Goal: Task Accomplishment & Management: Use online tool/utility

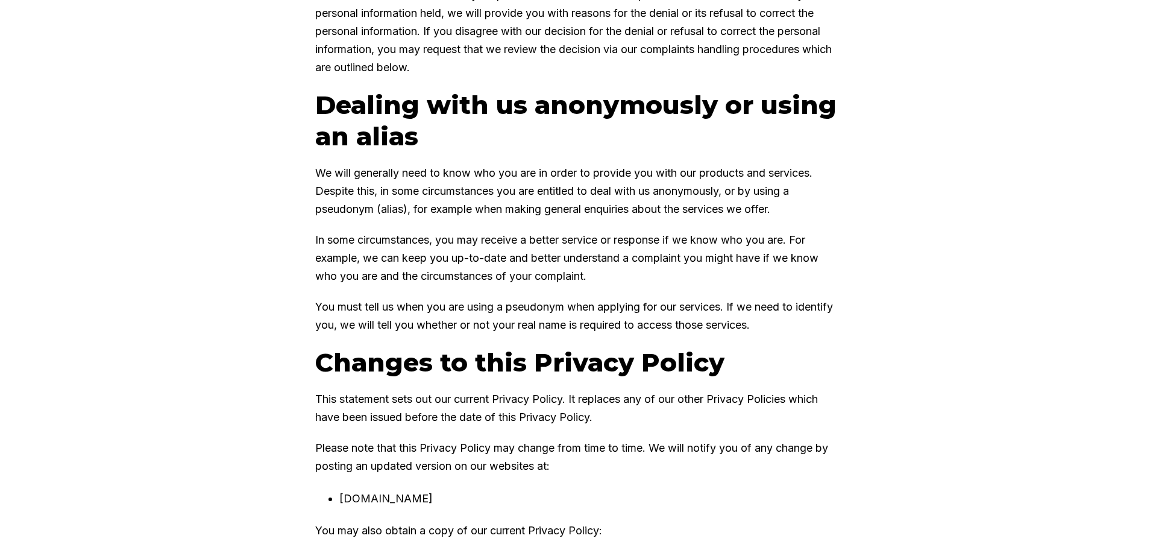
scroll to position [5712, 0]
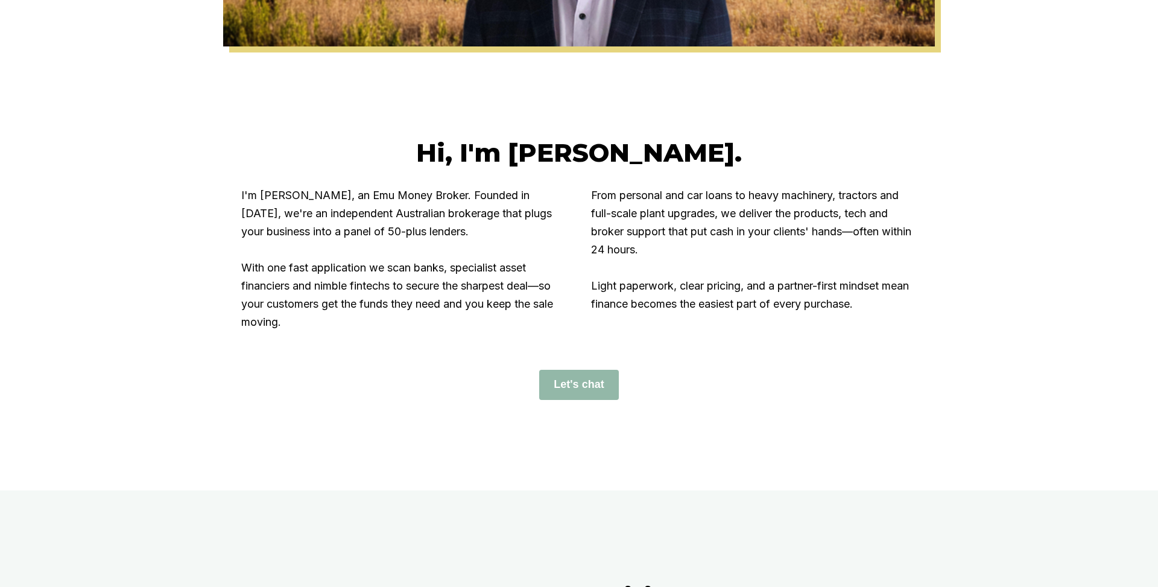
click at [190, 128] on div at bounding box center [579, 91] width 1158 height 90
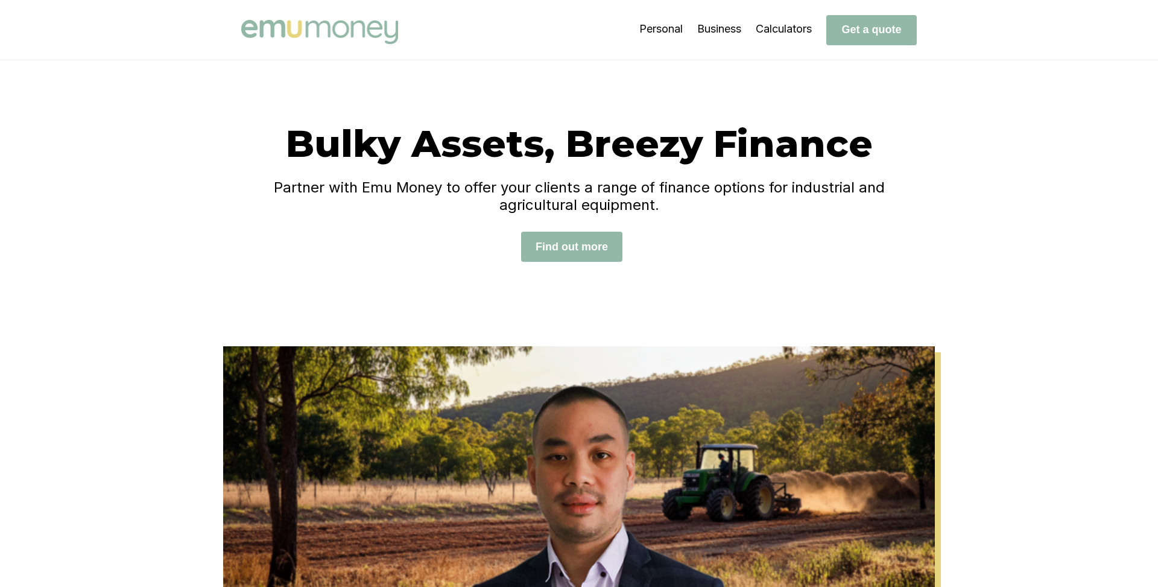
click at [159, 256] on div "Bulky Assets, Breezy Finance Partner with Emu Money to offer your clients a ran…" at bounding box center [579, 203] width 1158 height 286
click at [110, 147] on div "Bulky Assets, Breezy Finance Partner with Emu Money to offer your clients a ran…" at bounding box center [579, 203] width 1158 height 286
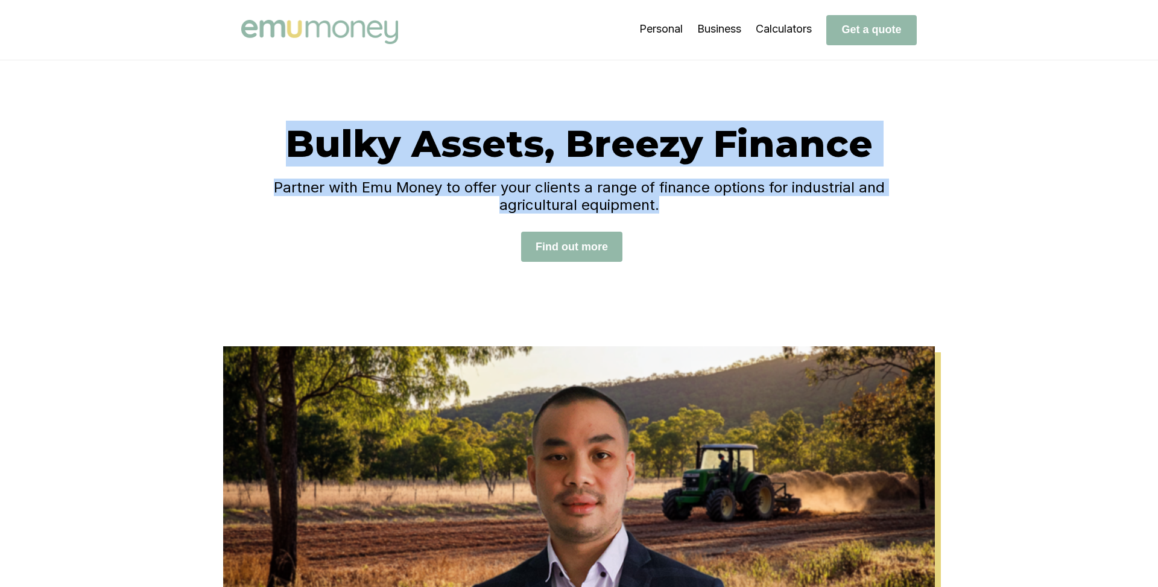
drag, startPoint x: 292, startPoint y: 151, endPoint x: 335, endPoint y: 233, distance: 91.7
click at [335, 233] on div "Bulky Assets, Breezy Finance Partner with Emu Money to offer your clients a ran…" at bounding box center [578, 203] width 675 height 165
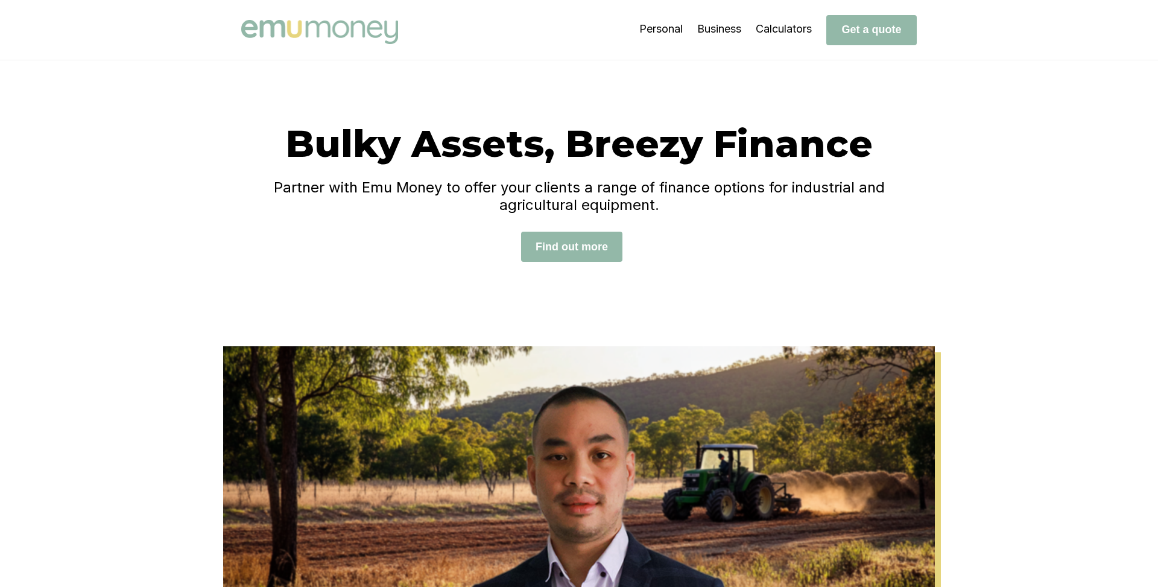
click at [317, 224] on div "Bulky Assets, Breezy Finance Partner with Emu Money to offer your clients a ran…" at bounding box center [578, 203] width 675 height 165
click at [262, 141] on h1 "Bulky Assets, Breezy Finance" at bounding box center [578, 144] width 675 height 46
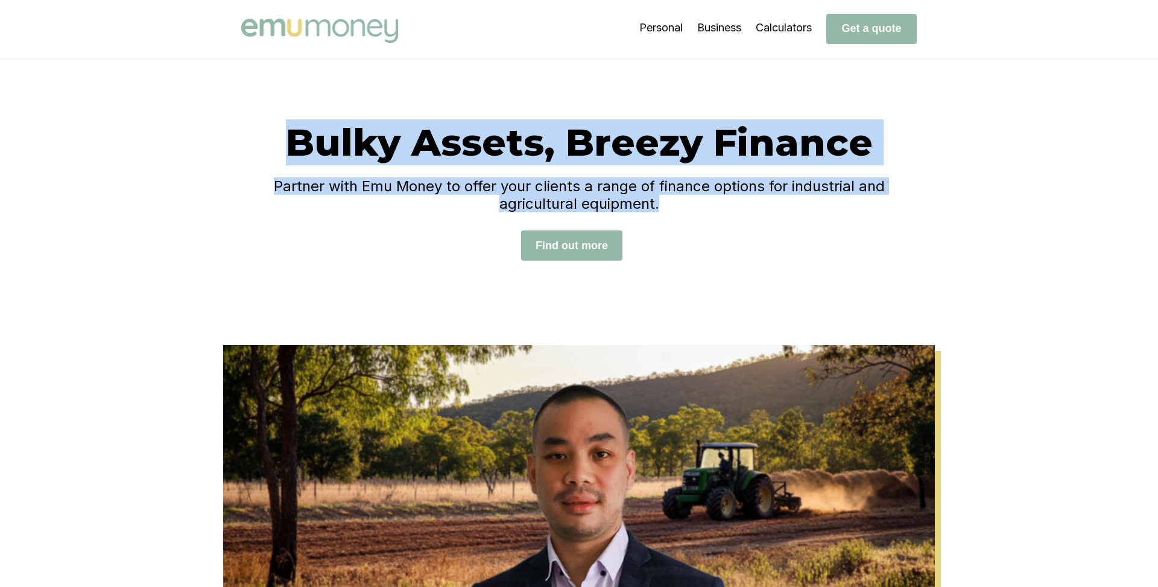
drag, startPoint x: 280, startPoint y: 135, endPoint x: 738, endPoint y: 240, distance: 470.1
click at [738, 240] on div "Bulky Assets, Breezy Finance Partner with Emu Money to offer your clients a ran…" at bounding box center [578, 201] width 675 height 165
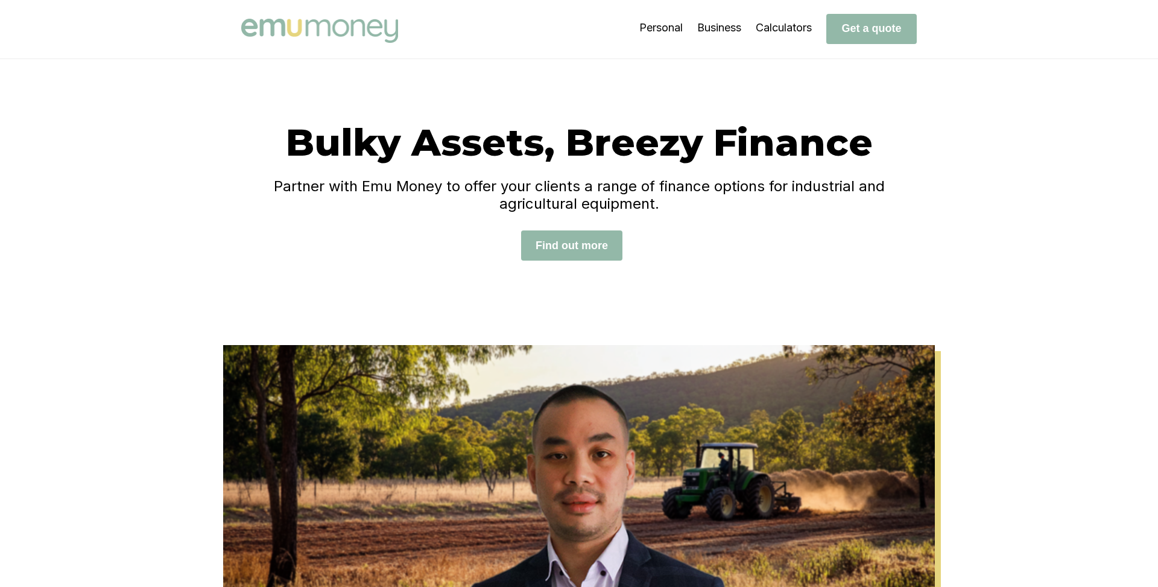
click at [681, 244] on div "Bulky Assets, Breezy Finance Partner with Emu Money to offer your clients a ran…" at bounding box center [578, 201] width 675 height 165
click at [162, 195] on div "Bulky Assets, Breezy Finance Partner with Emu Money to offer your clients a ran…" at bounding box center [579, 202] width 1158 height 286
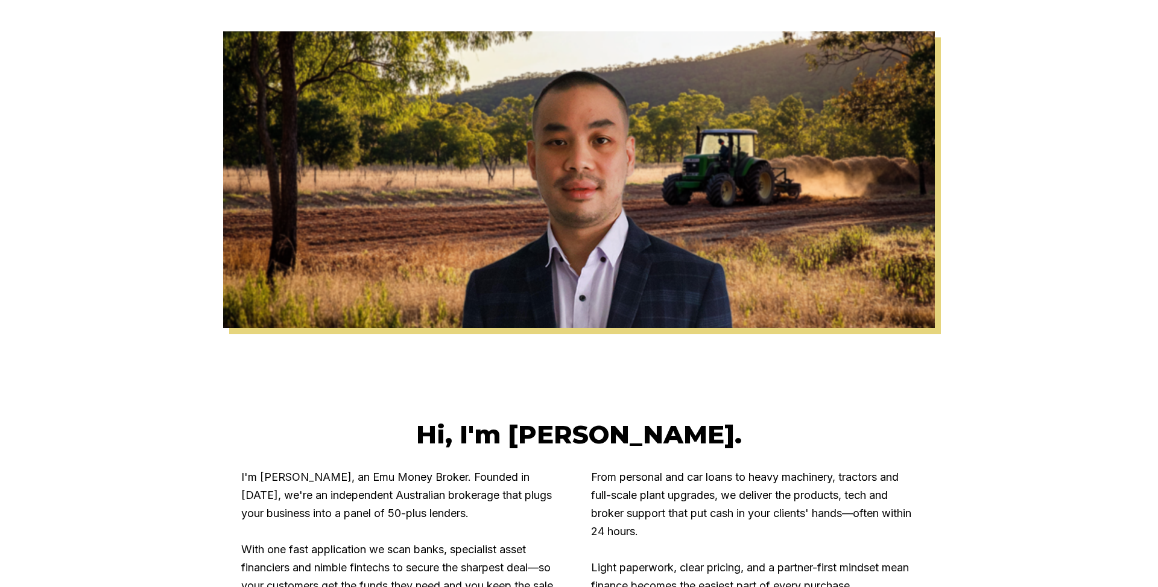
scroll to position [0, 0]
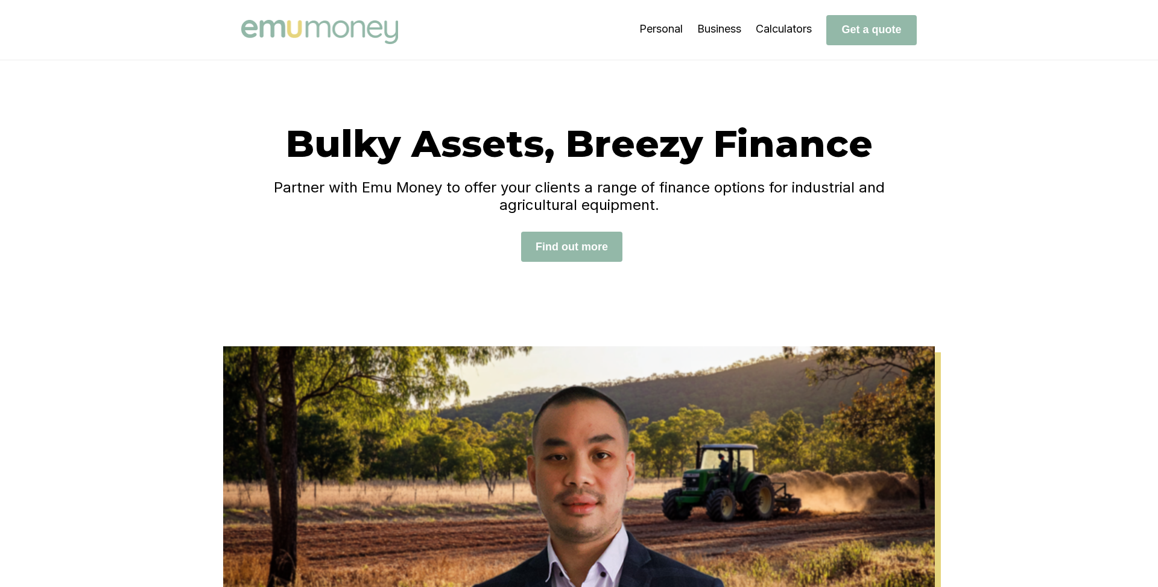
click at [151, 156] on div "Bulky Assets, Breezy Finance Partner with Emu Money to offer your clients a ran…" at bounding box center [579, 203] width 1158 height 286
click at [153, 156] on div "Bulky Assets, Breezy Finance Partner with Emu Money to offer your clients a ran…" at bounding box center [579, 203] width 1158 height 286
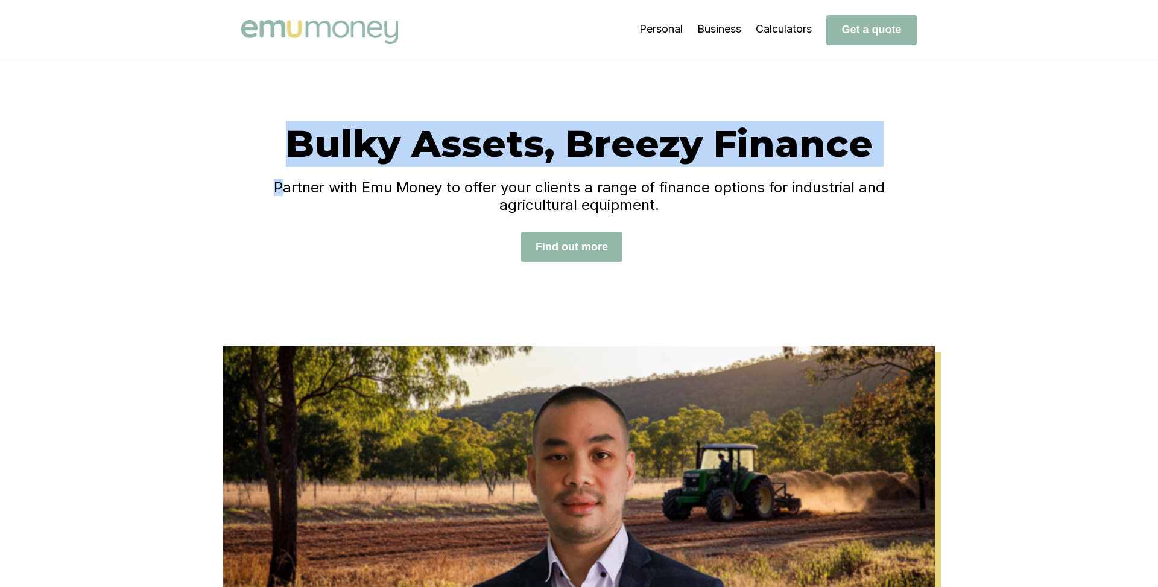
drag, startPoint x: 288, startPoint y: 137, endPoint x: 288, endPoint y: 192, distance: 55.5
click at [288, 192] on div "Bulky Assets, Breezy Finance Partner with Emu Money to offer your clients a ran…" at bounding box center [578, 203] width 675 height 165
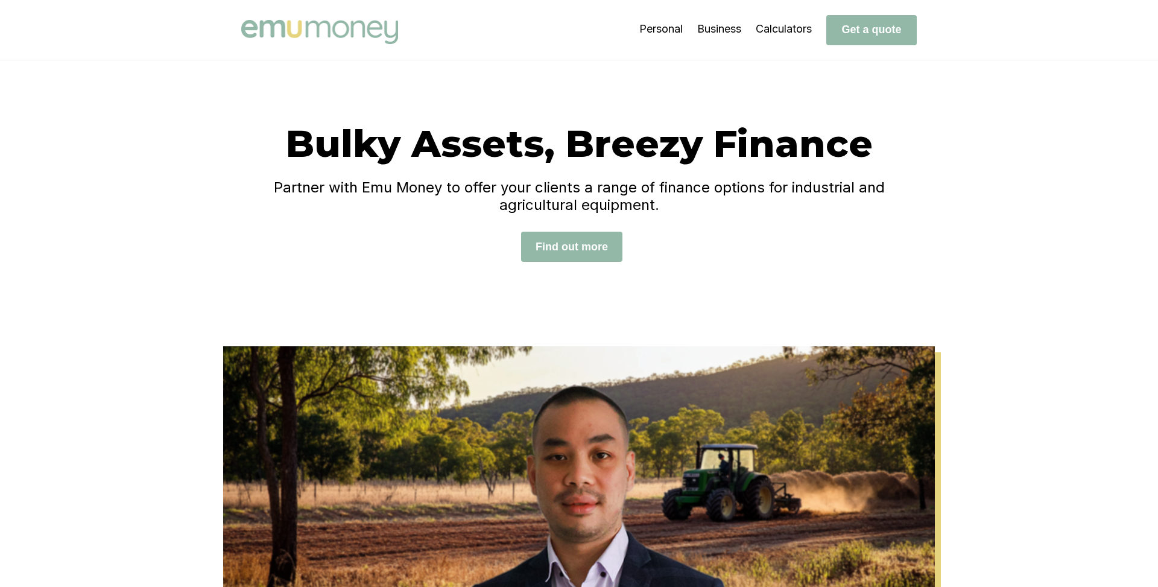
click at [271, 157] on h1 "Bulky Assets, Breezy Finance" at bounding box center [578, 144] width 675 height 46
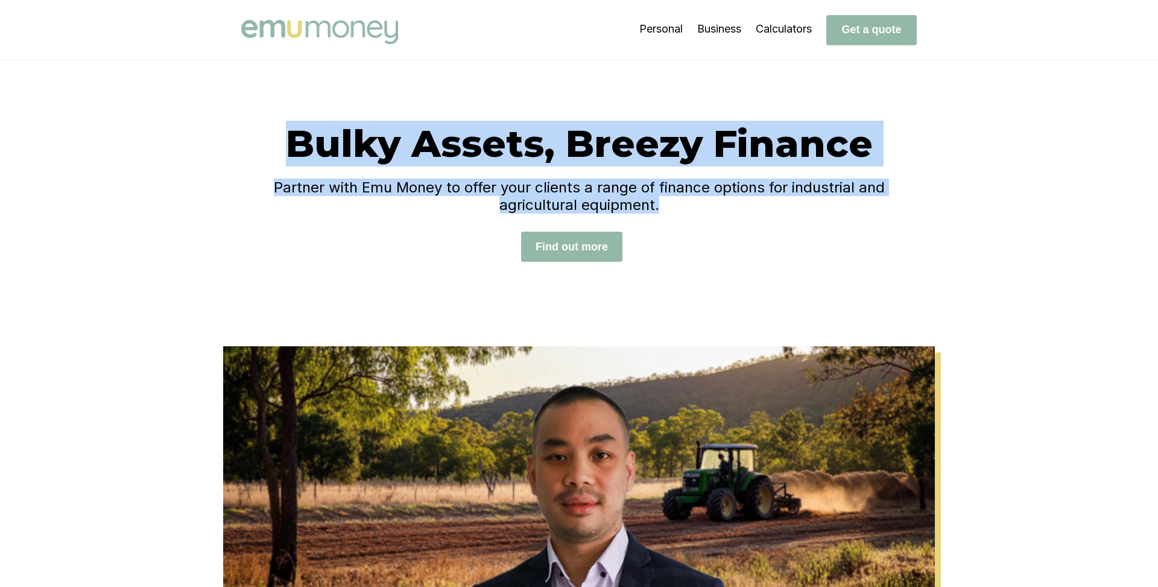
drag, startPoint x: 288, startPoint y: 137, endPoint x: 356, endPoint y: 227, distance: 113.6
click at [356, 227] on div "Bulky Assets, Breezy Finance Partner with Emu Money to offer your clients a ran…" at bounding box center [578, 203] width 675 height 165
click at [427, 291] on div "Bulky Assets, Breezy Finance Partner with Emu Money to offer your clients a ran…" at bounding box center [579, 203] width 1158 height 286
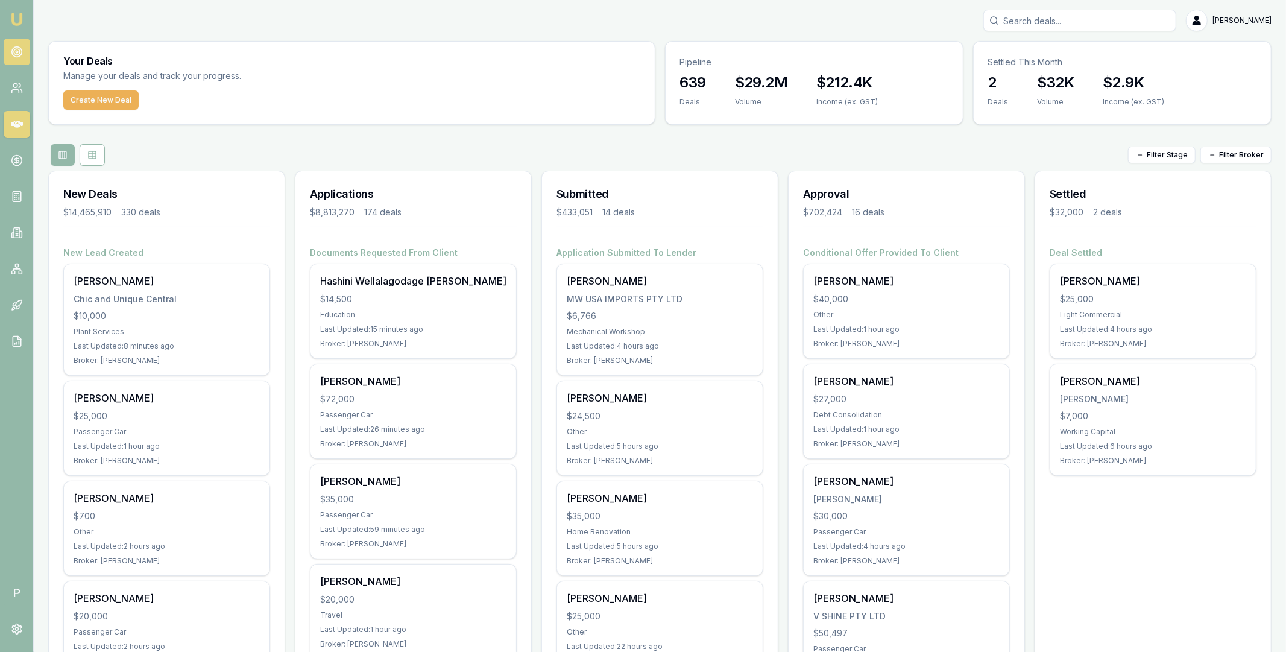
click at [18, 60] on link at bounding box center [17, 52] width 27 height 27
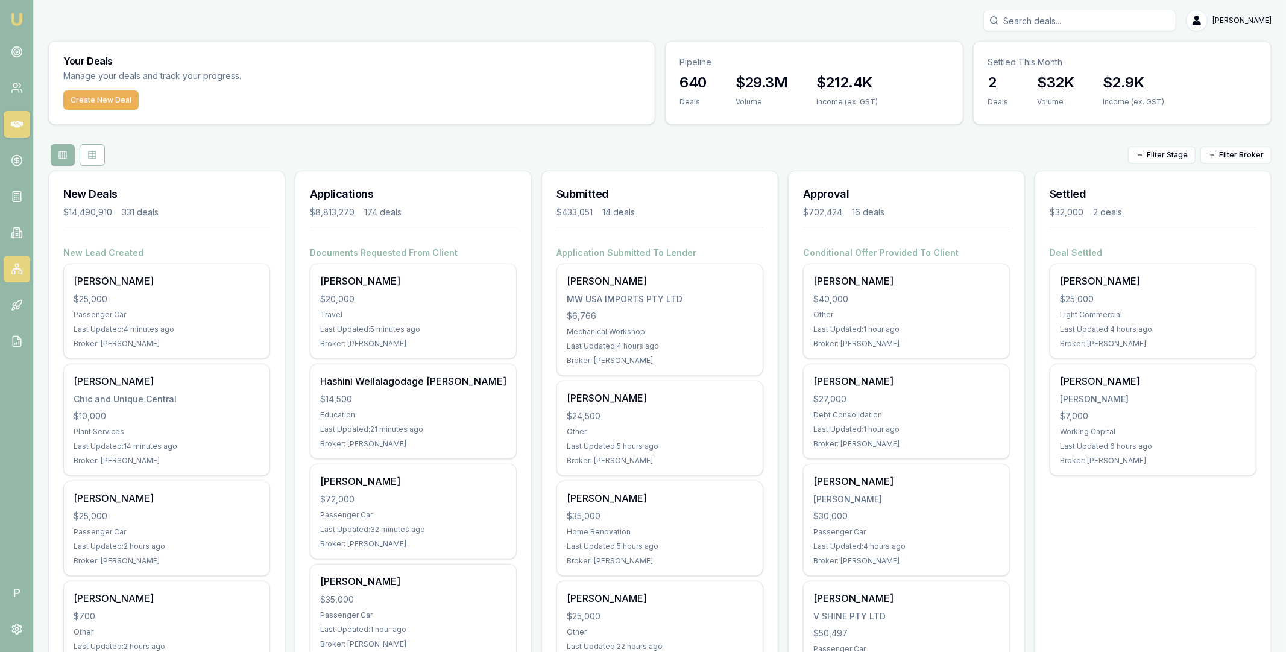
click at [19, 273] on rect at bounding box center [20, 272] width 3 height 3
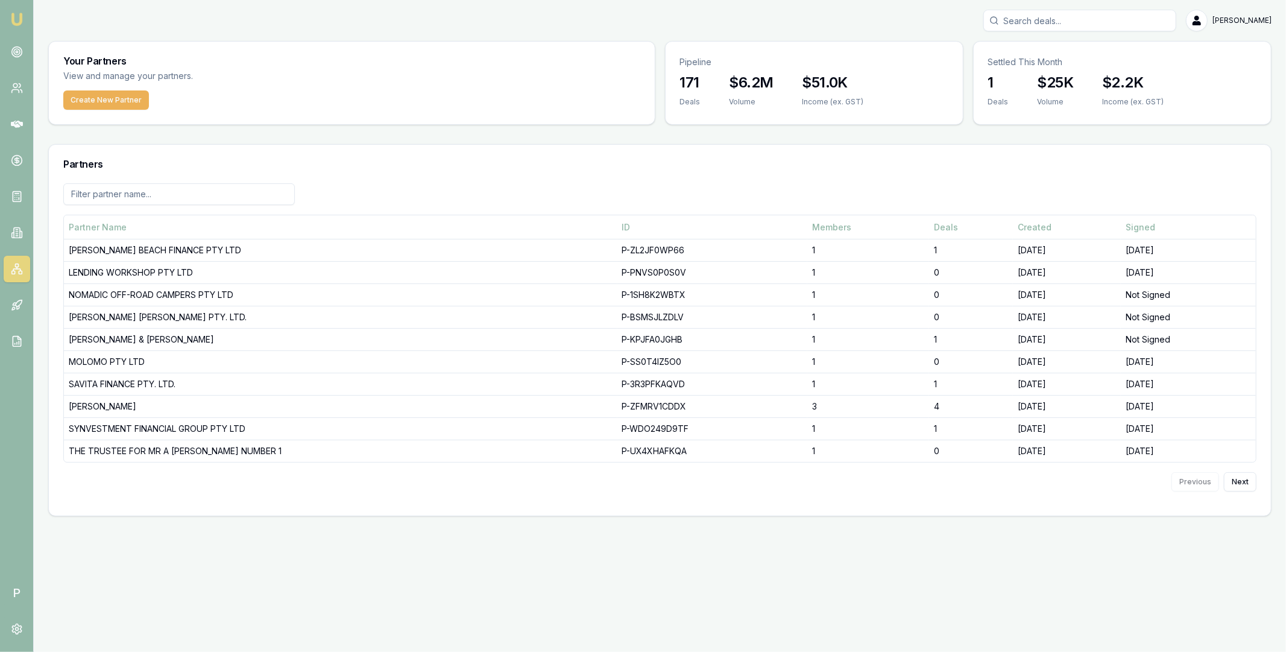
click at [188, 196] on input at bounding box center [179, 194] width 232 height 22
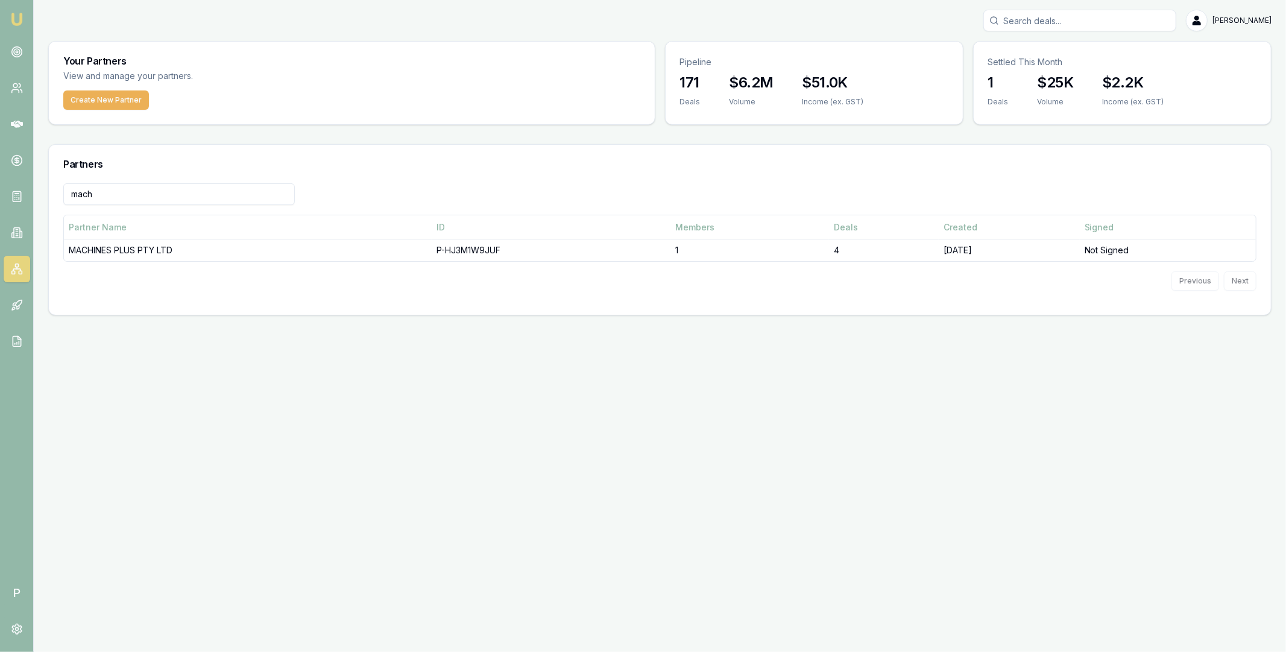
click at [158, 191] on input "mach" at bounding box center [179, 194] width 232 height 22
click at [160, 190] on input "tuff" at bounding box center [179, 194] width 232 height 22
type input "machine"
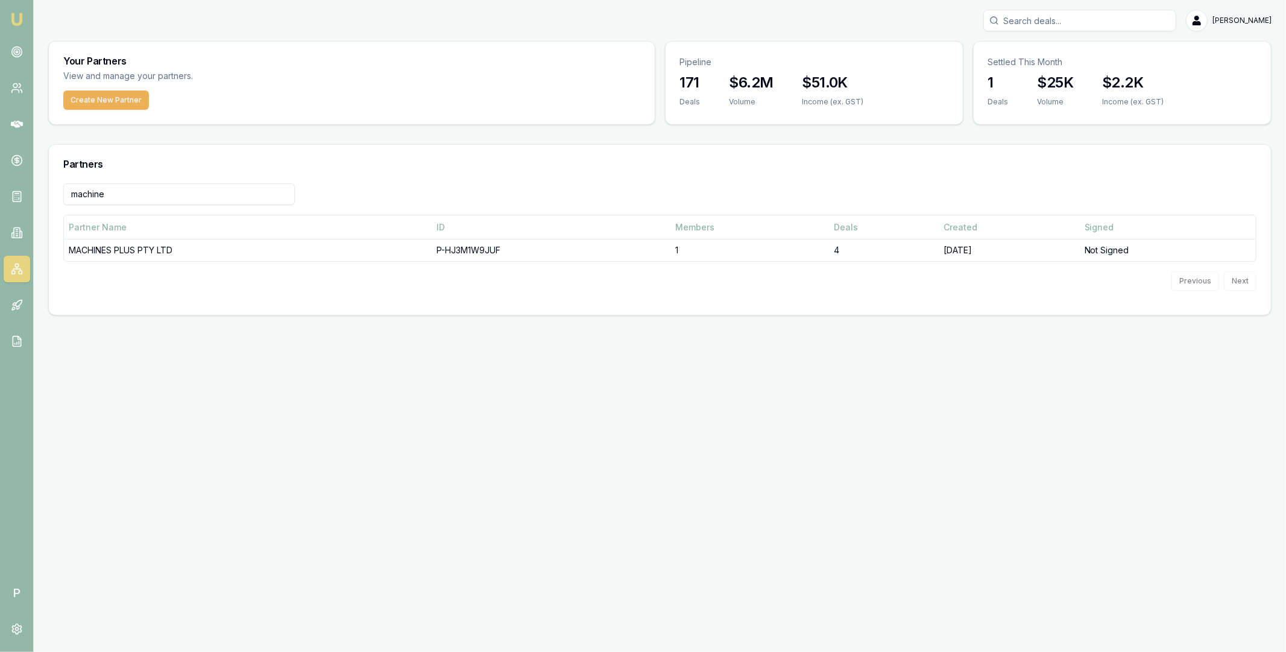
click at [162, 192] on input "machine" at bounding box center [179, 194] width 232 height 22
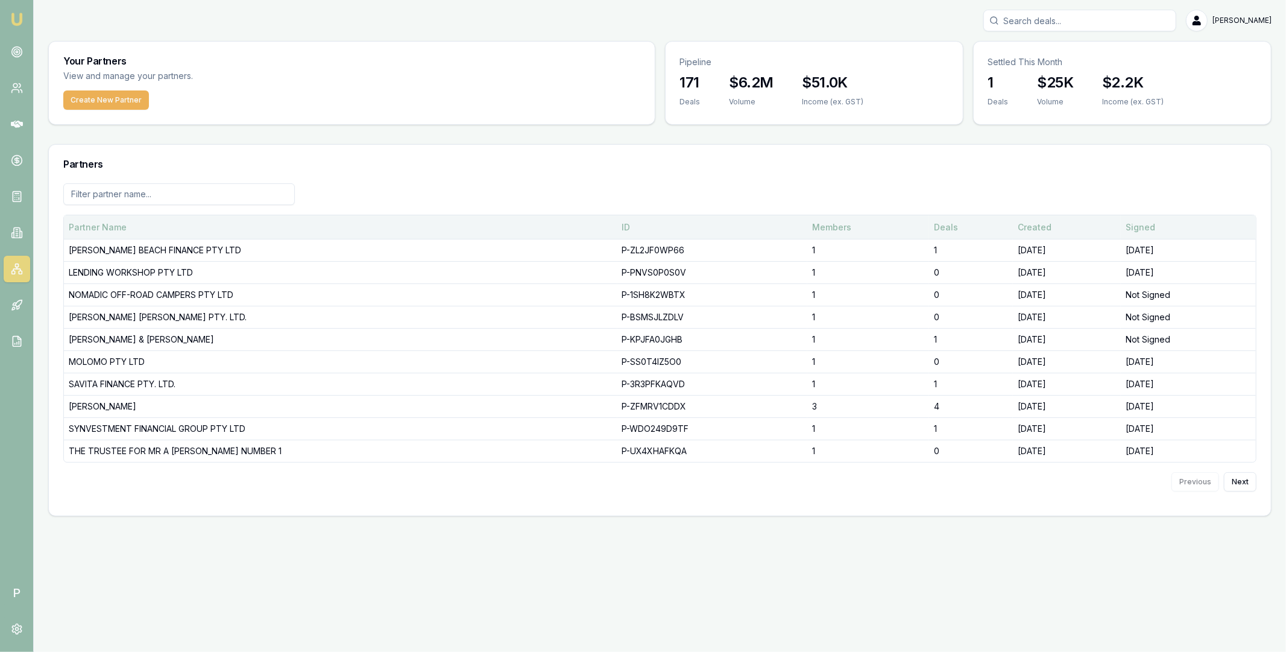
click at [934, 227] on div "Deals" at bounding box center [971, 227] width 74 height 12
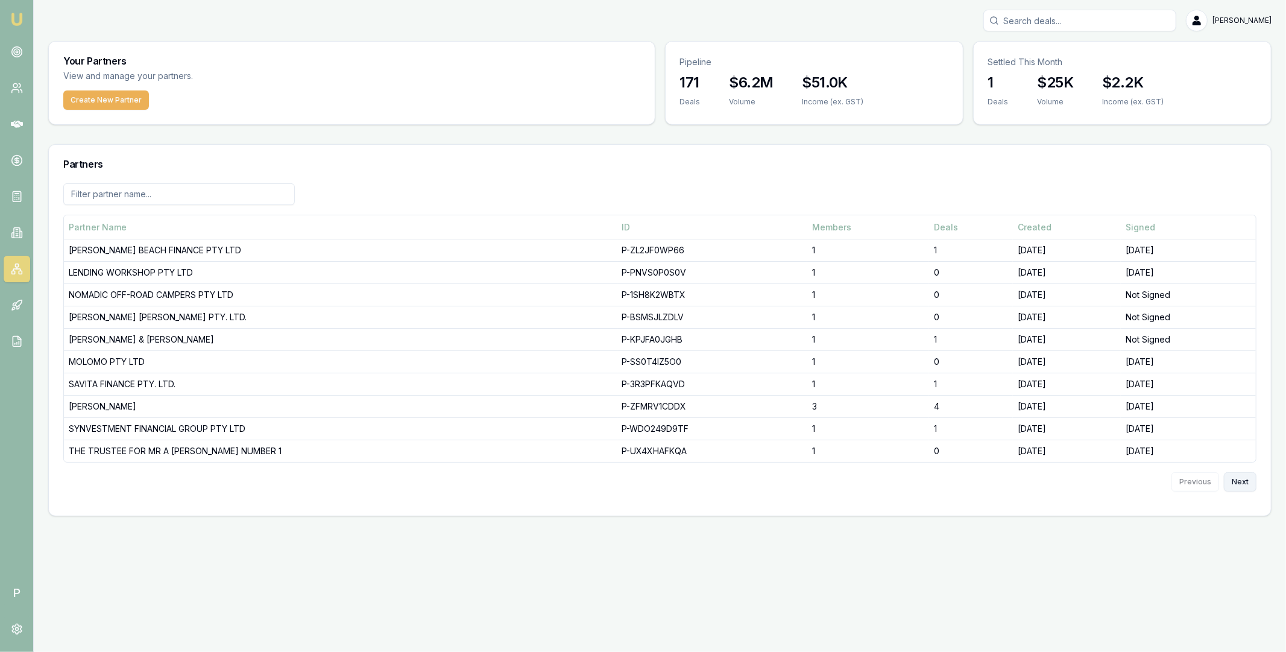
drag, startPoint x: 1223, startPoint y: 482, endPoint x: 1234, endPoint y: 482, distance: 10.3
click at [1224, 482] on div "Previous Next" at bounding box center [659, 481] width 1193 height 39
click at [1237, 482] on button "Next" at bounding box center [1240, 481] width 33 height 19
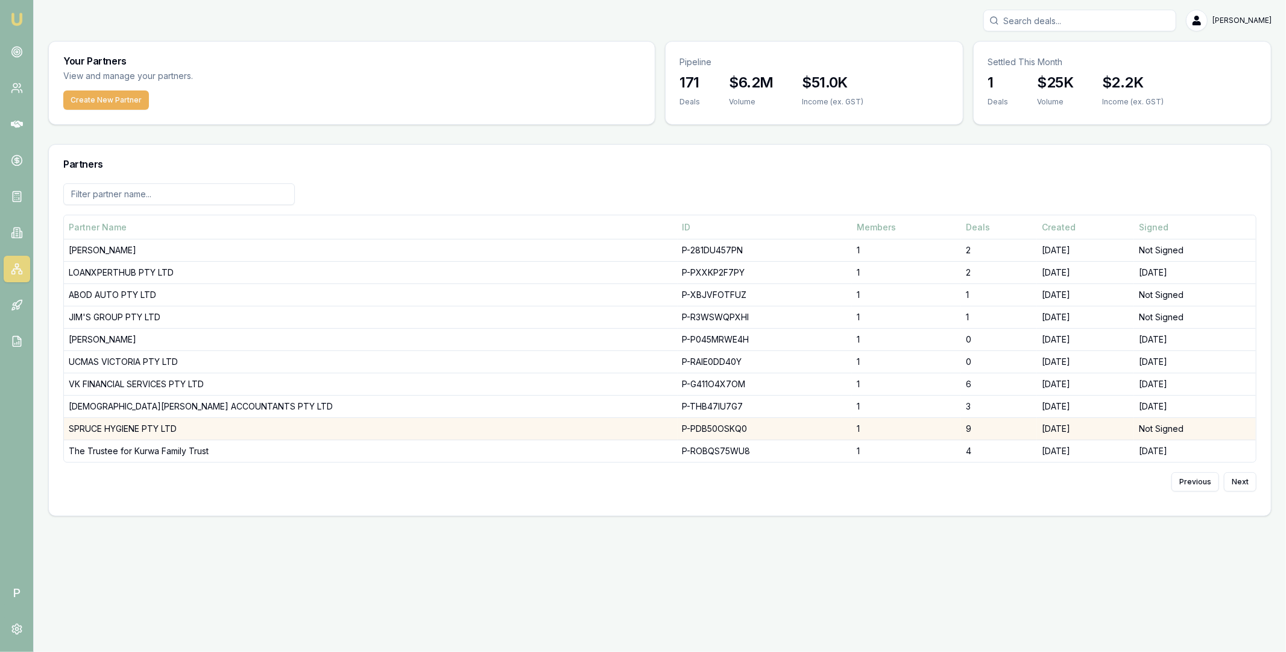
click at [162, 426] on td "SPRUCE HYGIENE PTY LTD" at bounding box center [371, 429] width 614 height 22
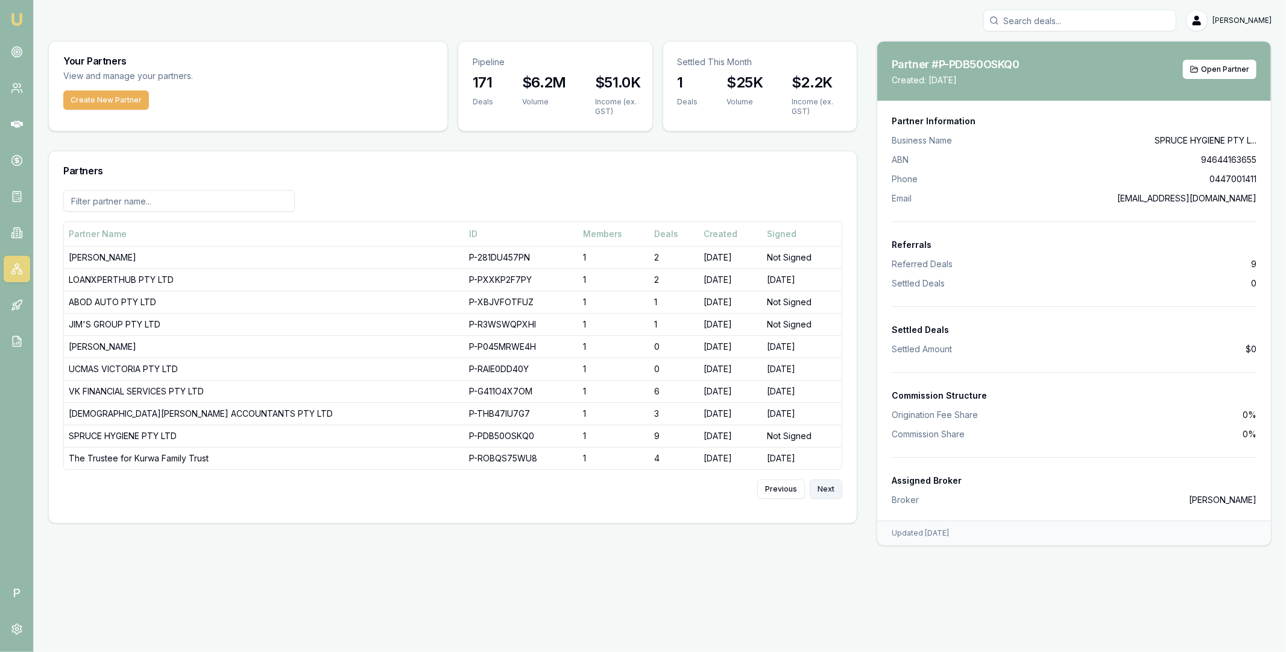
click at [830, 491] on button "Next" at bounding box center [826, 488] width 33 height 19
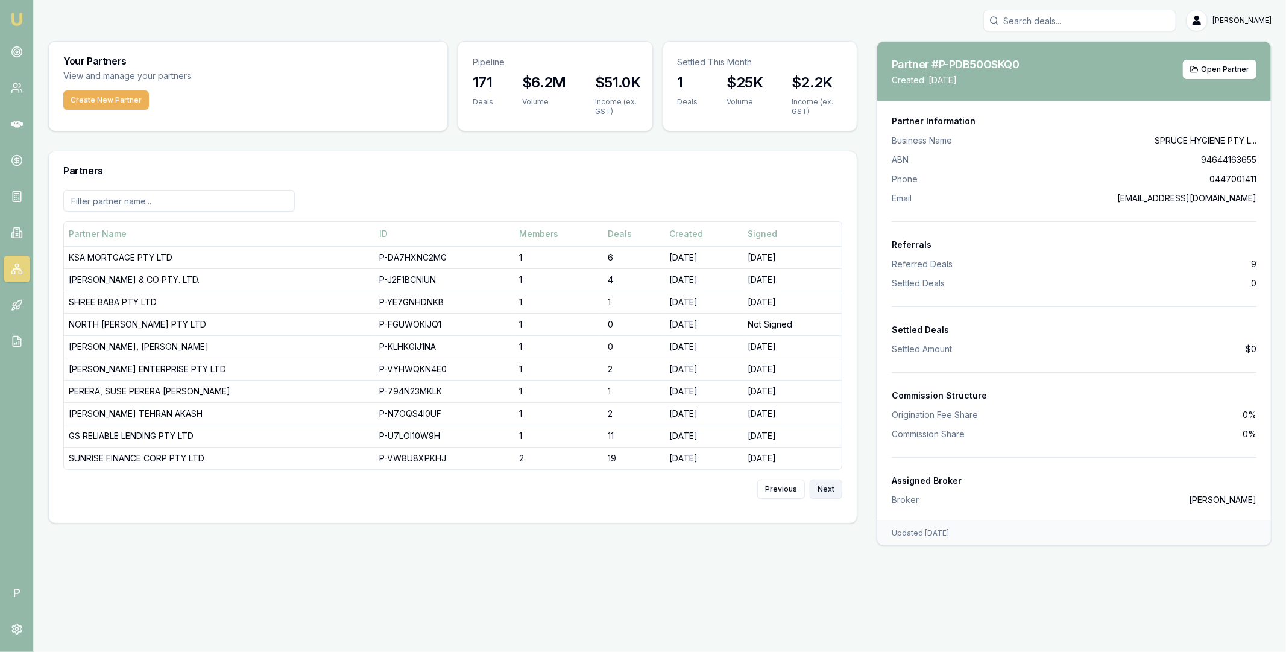
click at [830, 491] on button "Next" at bounding box center [826, 488] width 33 height 19
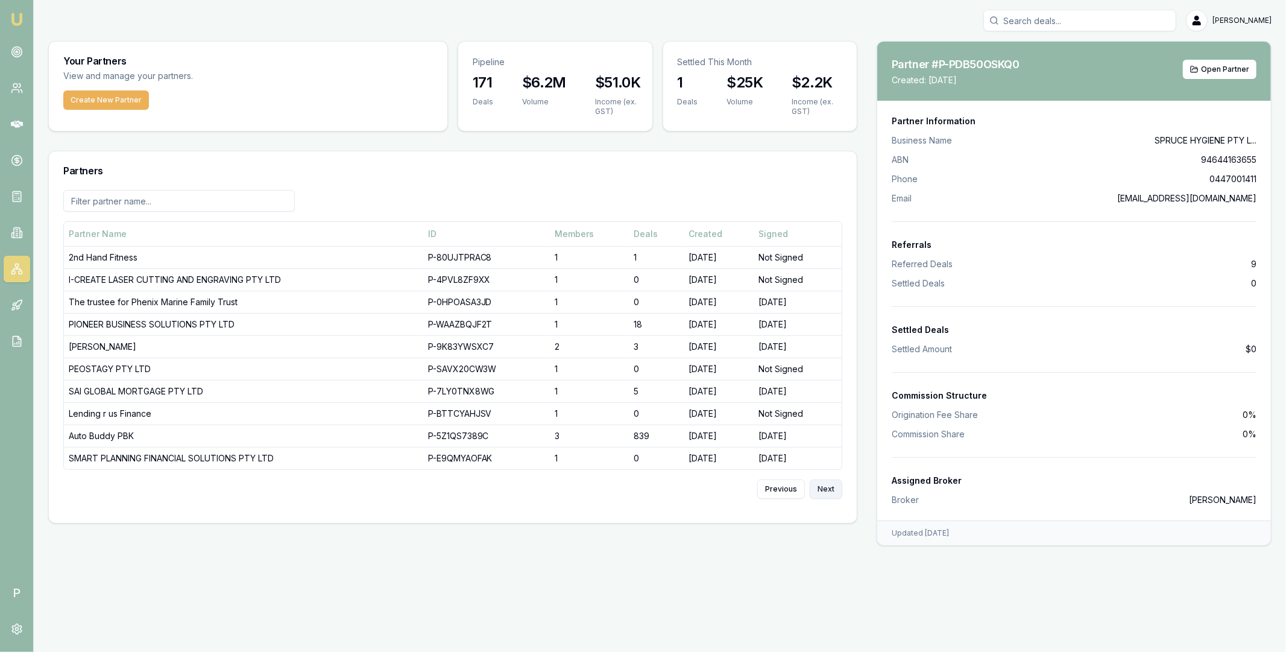
click at [828, 493] on button "Next" at bounding box center [826, 488] width 33 height 19
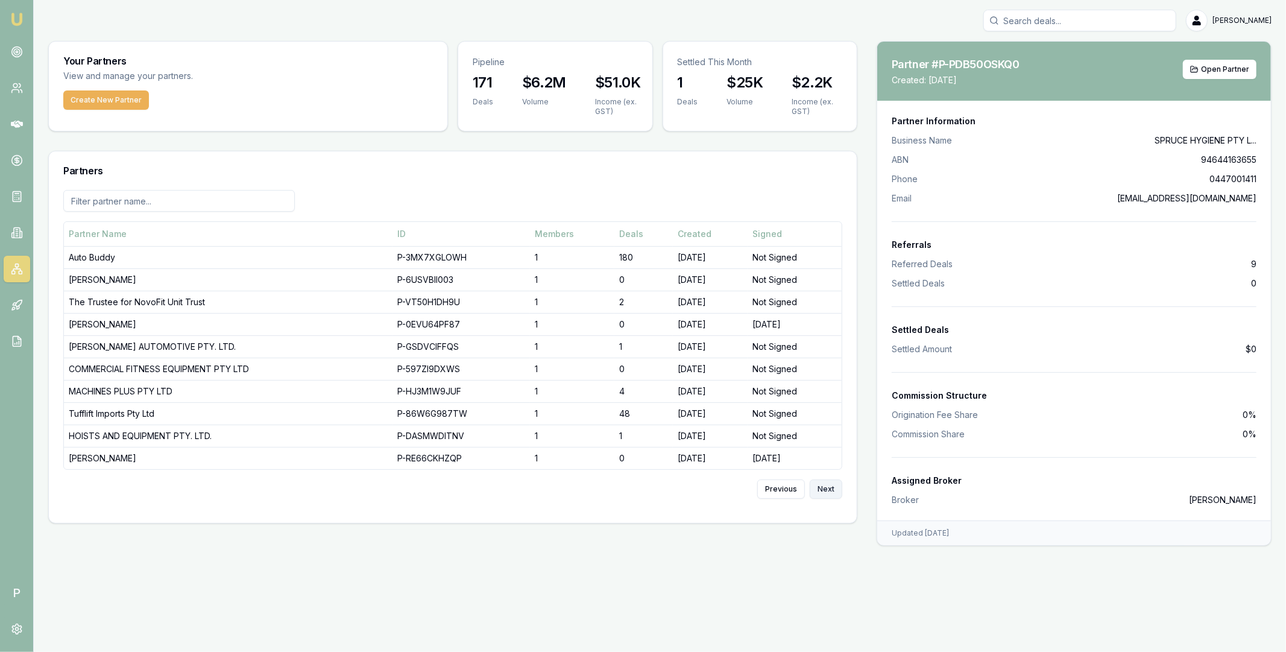
click at [828, 493] on button "Next" at bounding box center [826, 488] width 33 height 19
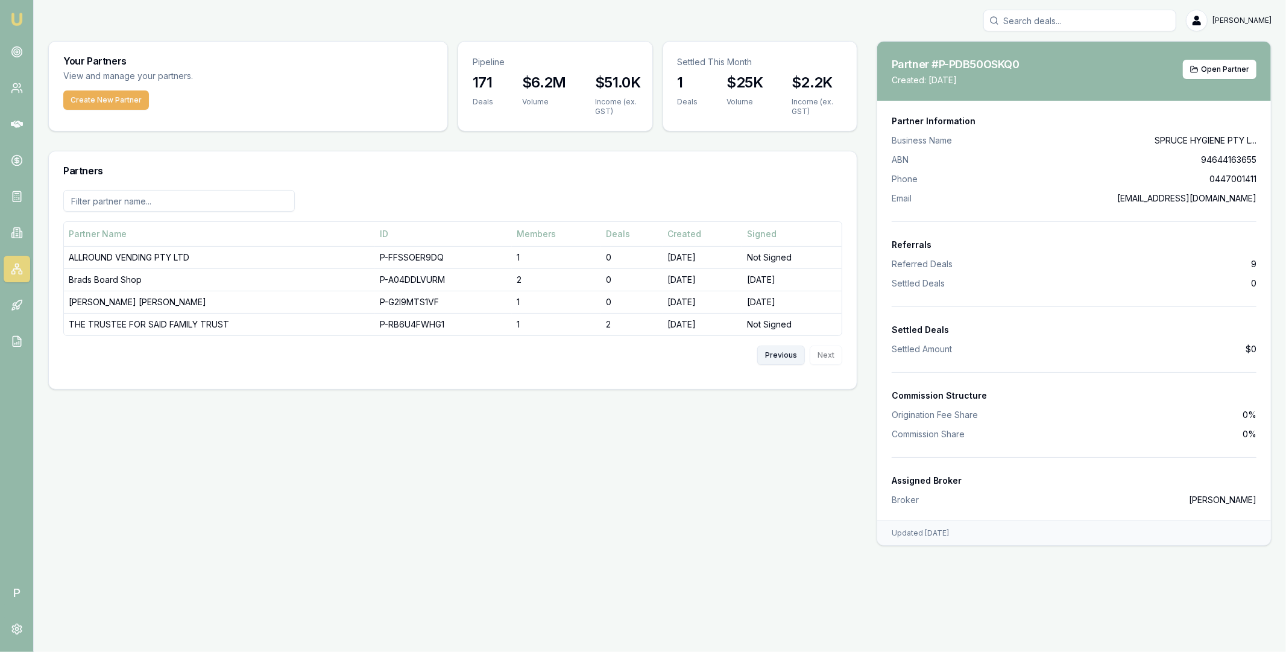
click at [781, 360] on button "Previous" at bounding box center [781, 354] width 48 height 19
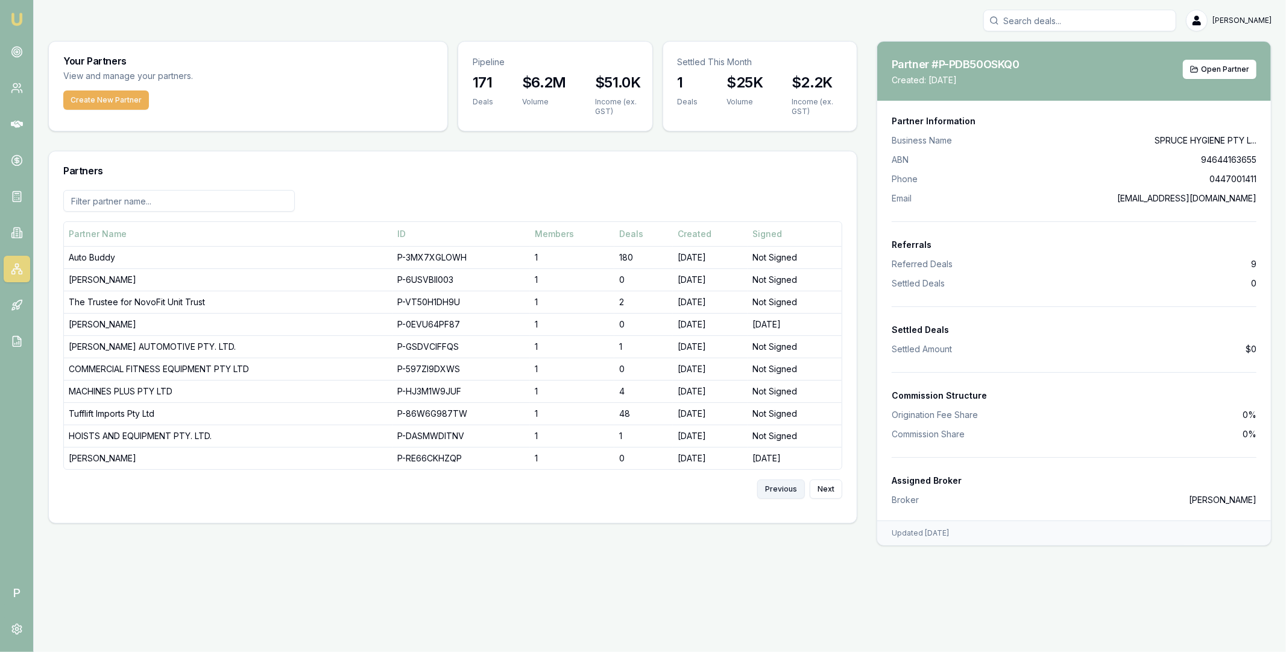
click at [780, 488] on button "Previous" at bounding box center [781, 488] width 48 height 19
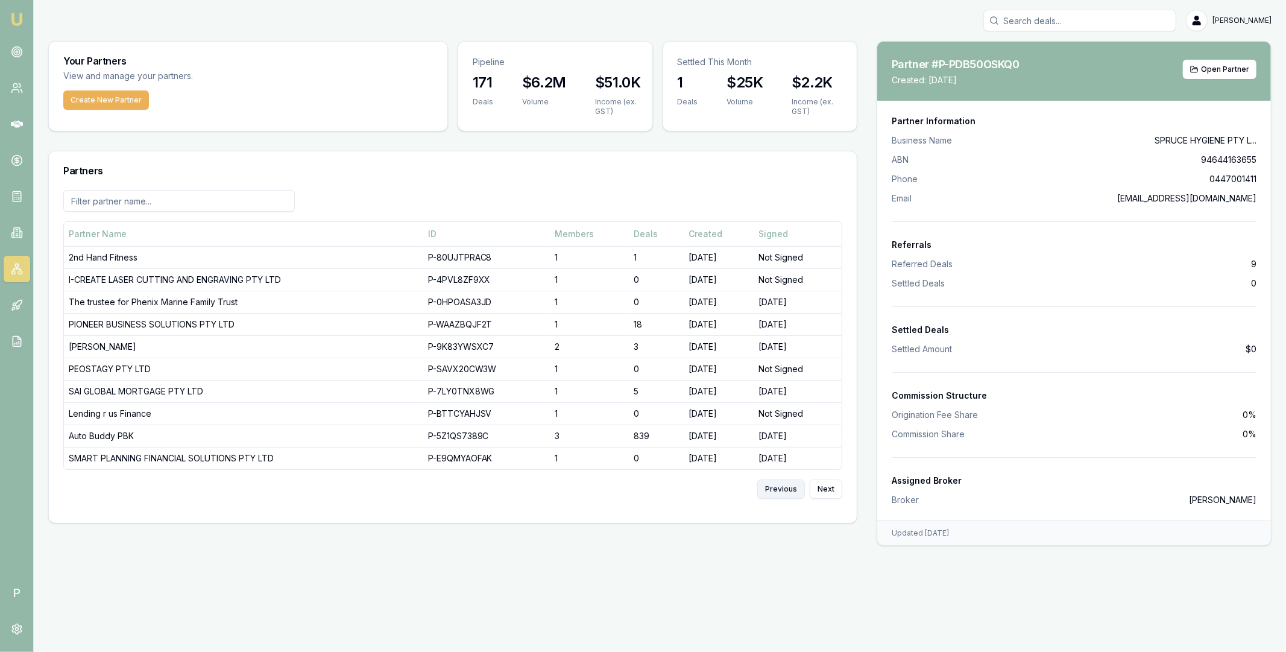
click at [781, 489] on button "Previous" at bounding box center [781, 488] width 48 height 19
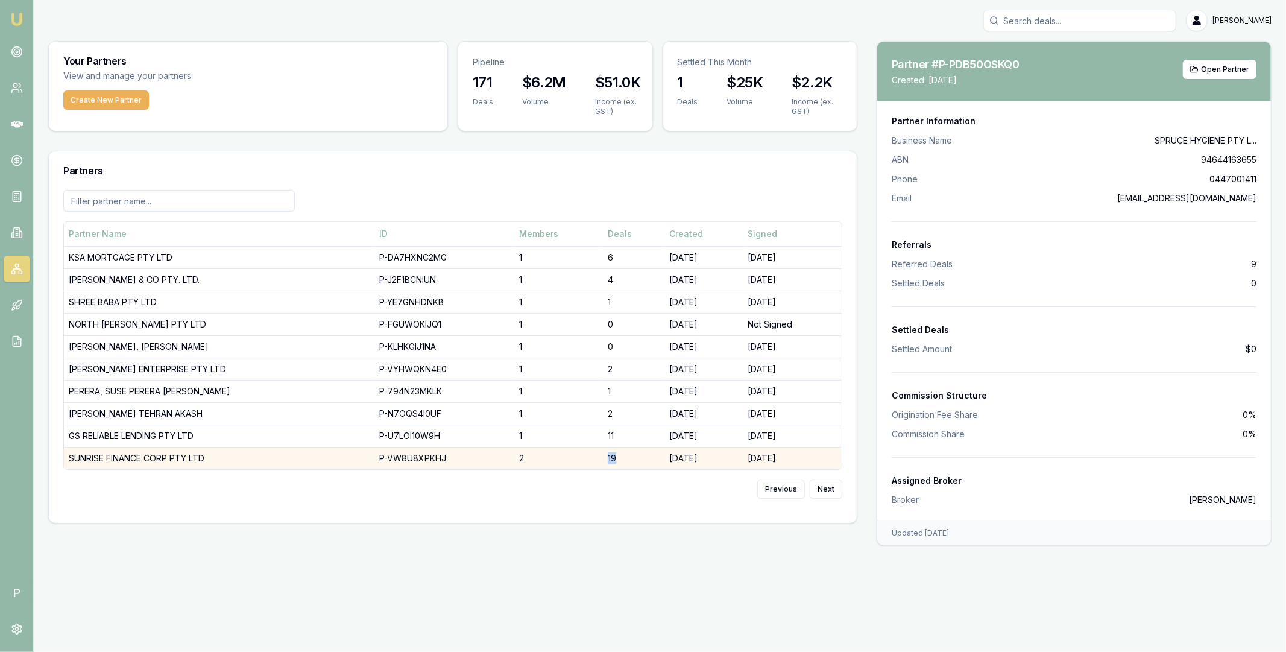
drag, startPoint x: 644, startPoint y: 459, endPoint x: 632, endPoint y: 459, distance: 12.7
click at [632, 459] on td "19" at bounding box center [633, 458] width 61 height 22
click at [636, 484] on div "Previous Next" at bounding box center [452, 489] width 779 height 39
click at [827, 492] on button "Next" at bounding box center [826, 488] width 33 height 19
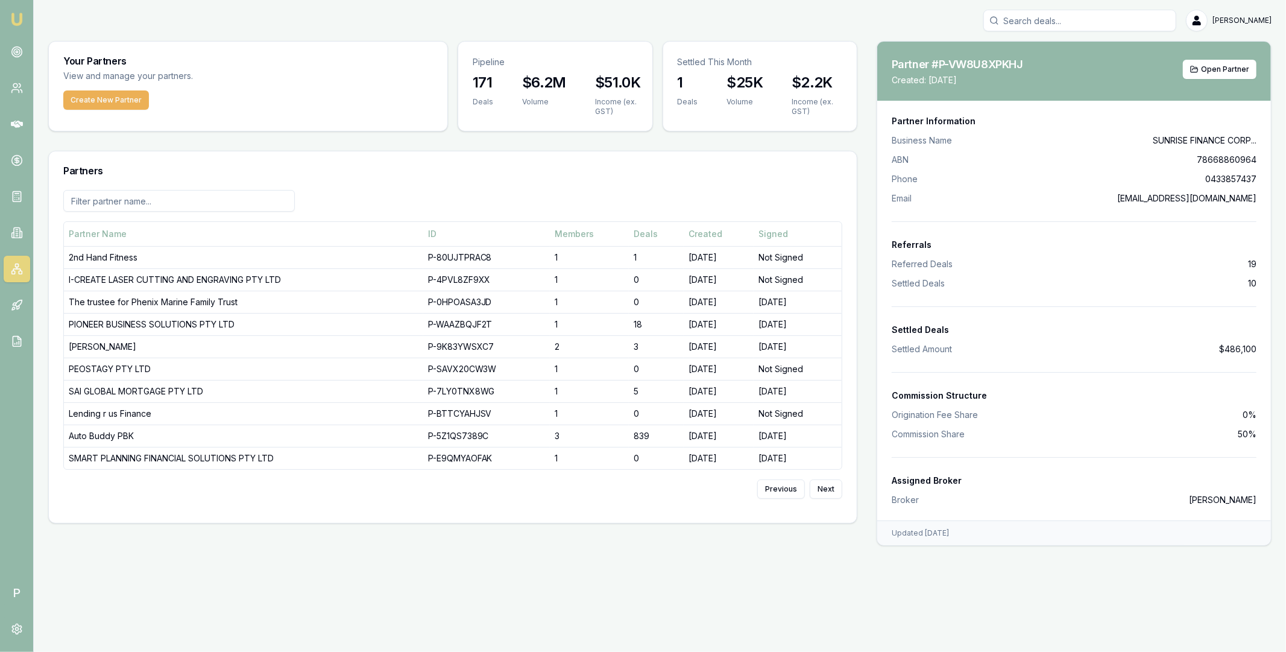
click at [807, 556] on div "[PERSON_NAME] P [PERSON_NAME] Toggle Menu Your Partners View and manage your pa…" at bounding box center [643, 326] width 1286 height 652
click at [863, 472] on main "Your Partners View and manage your partners. Create New Partner Pipeline 171 De…" at bounding box center [660, 293] width 1252 height 505
click at [19, 125] on icon at bounding box center [17, 124] width 12 height 12
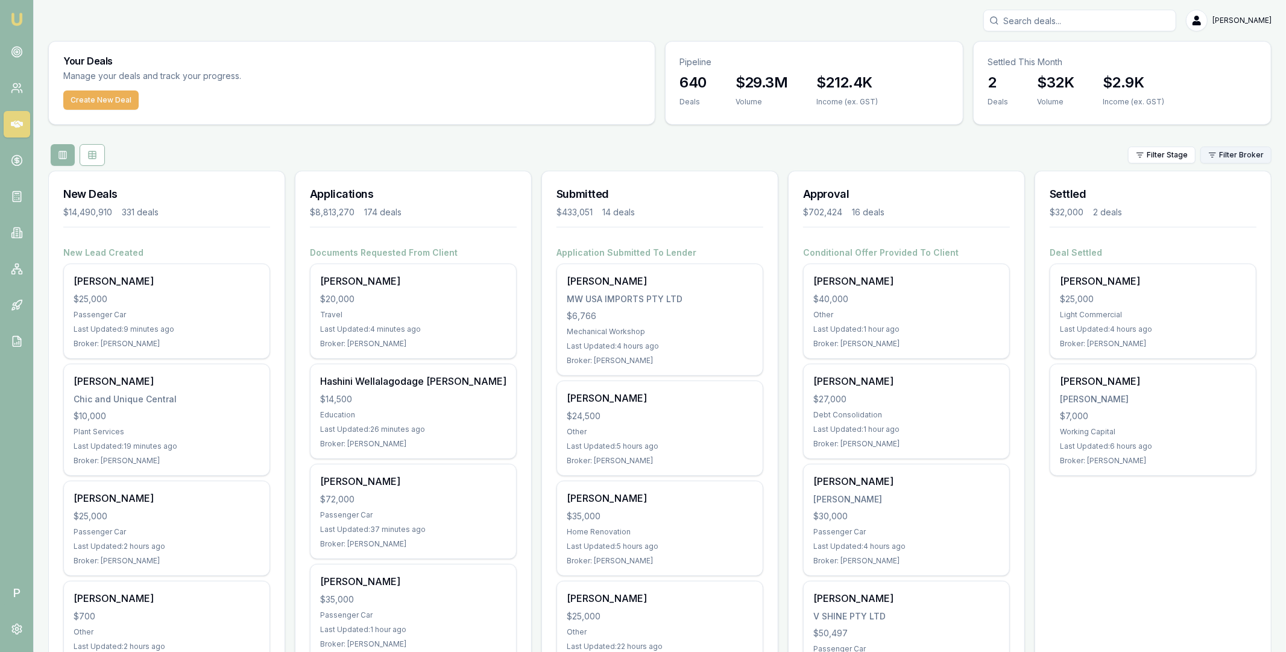
click at [1226, 156] on html "Emu Broker P [PERSON_NAME] Toggle Menu Your Deals Manage your deals and track y…" at bounding box center [643, 326] width 1286 height 652
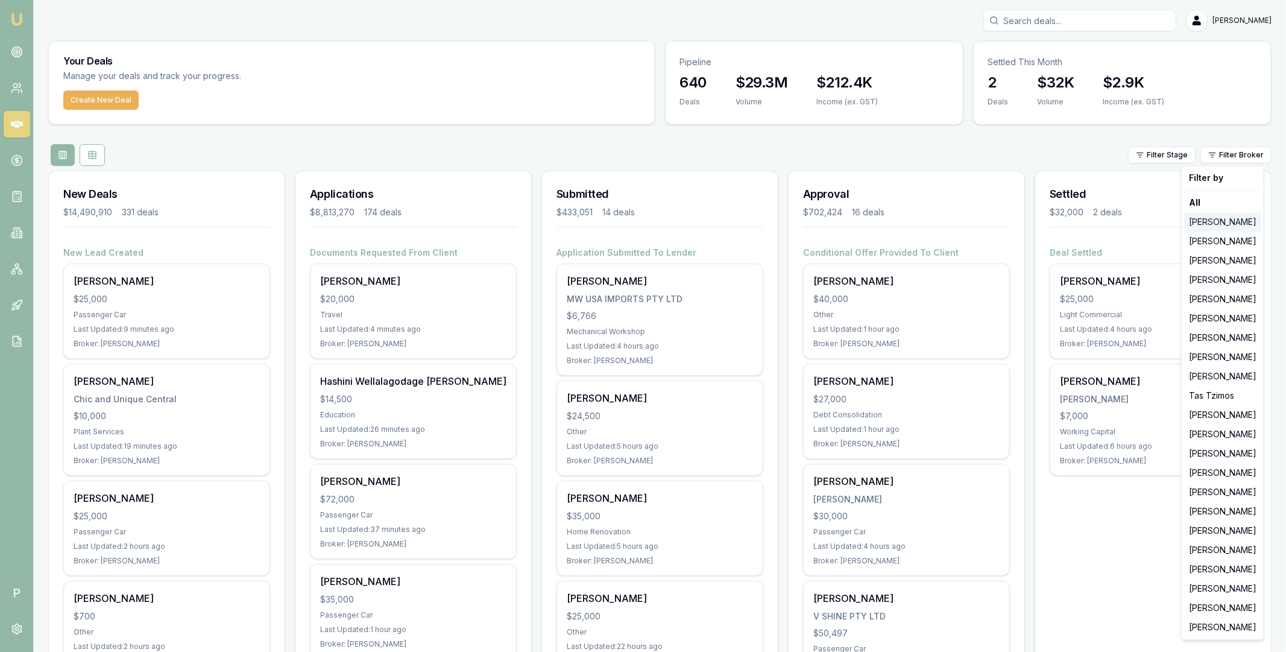
click at [1209, 224] on div "[PERSON_NAME]" at bounding box center [1222, 221] width 77 height 19
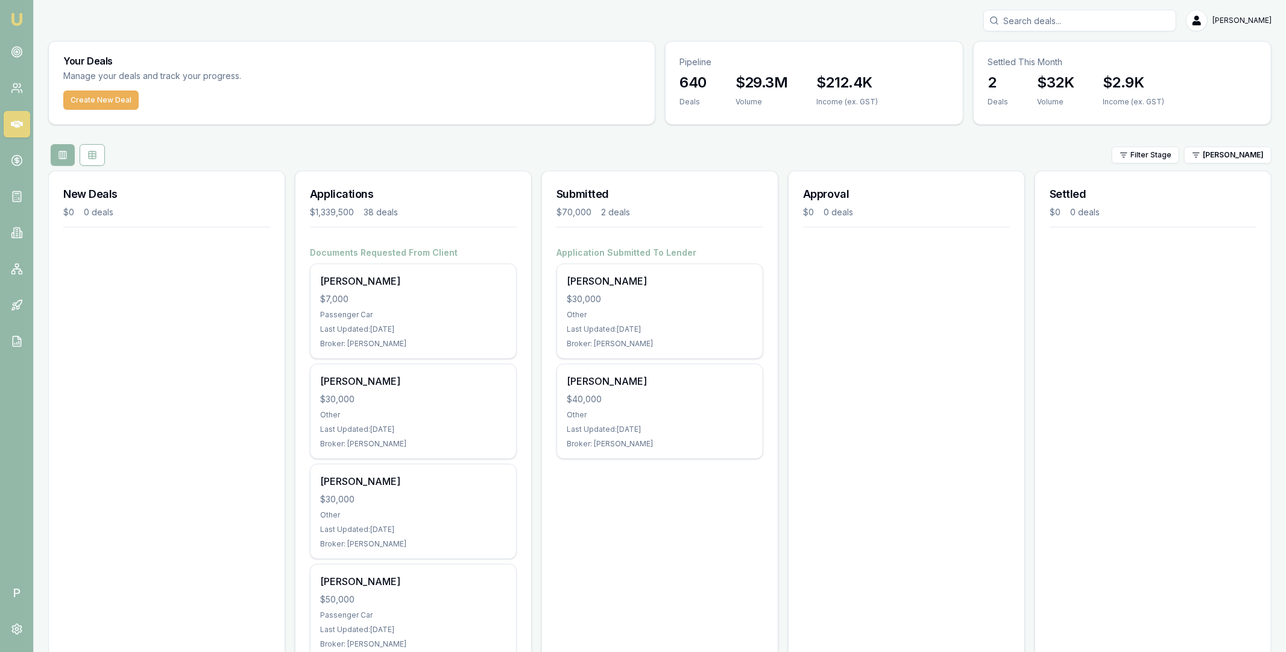
click at [116, 148] on div "Filter Stage [PERSON_NAME]" at bounding box center [659, 155] width 1223 height 22
